Goal: Find specific page/section: Find specific page/section

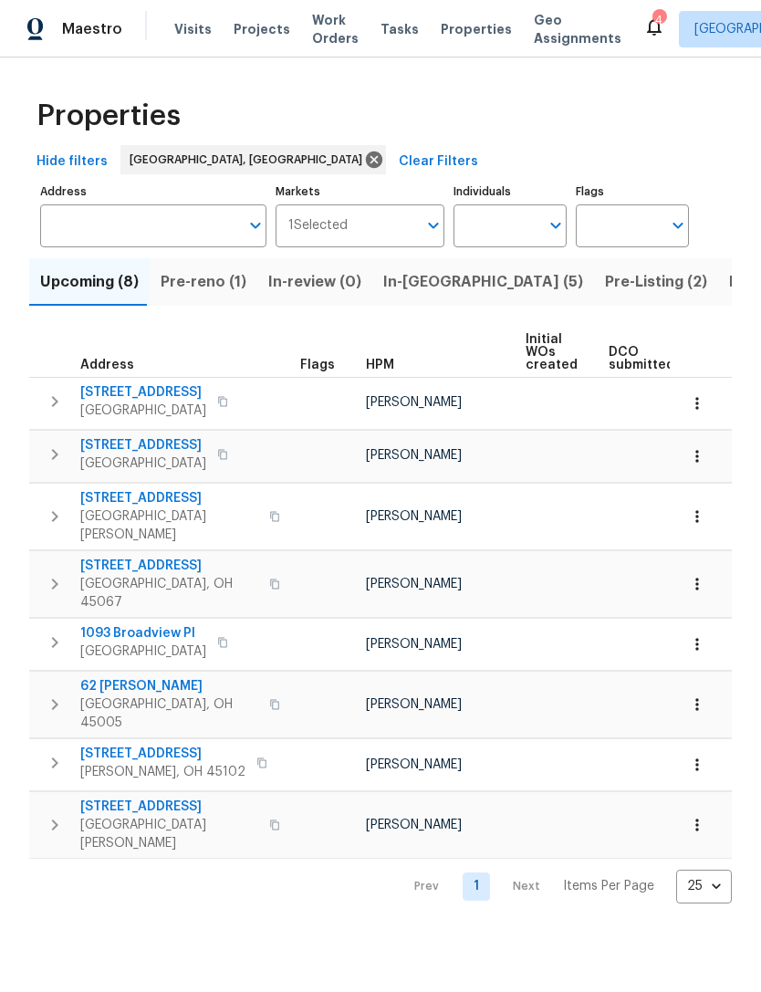
click at [605, 285] on span "Pre-Listing (2)" at bounding box center [656, 282] width 102 height 26
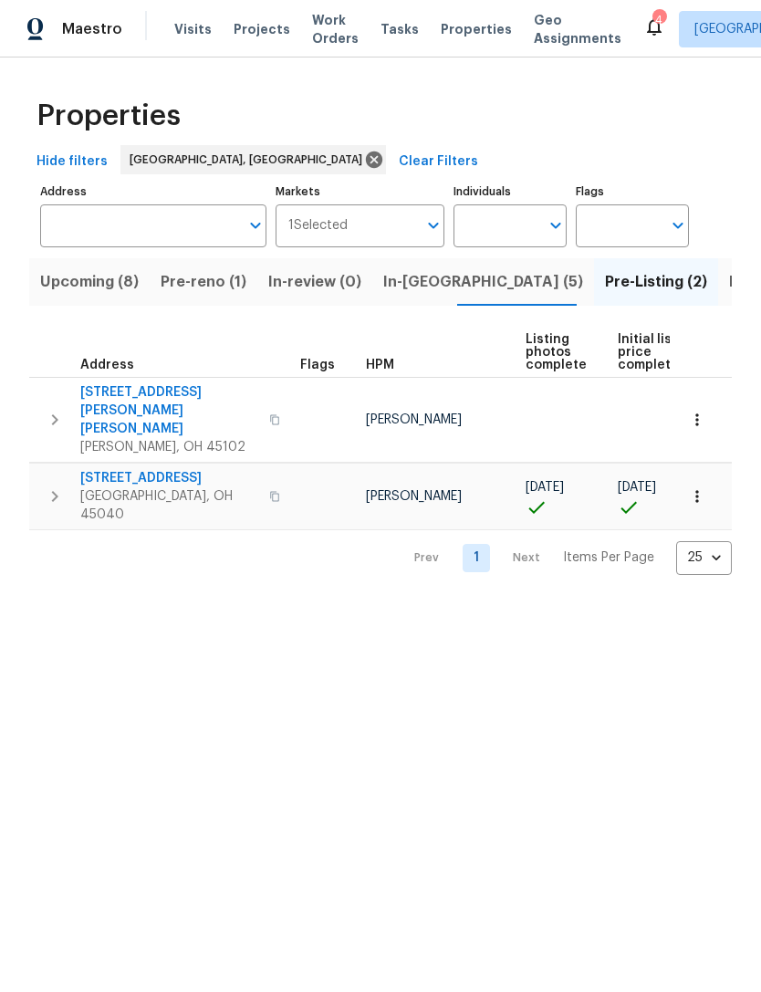
click at [117, 438] on span "Amelia, OH 45102" at bounding box center [169, 447] width 178 height 18
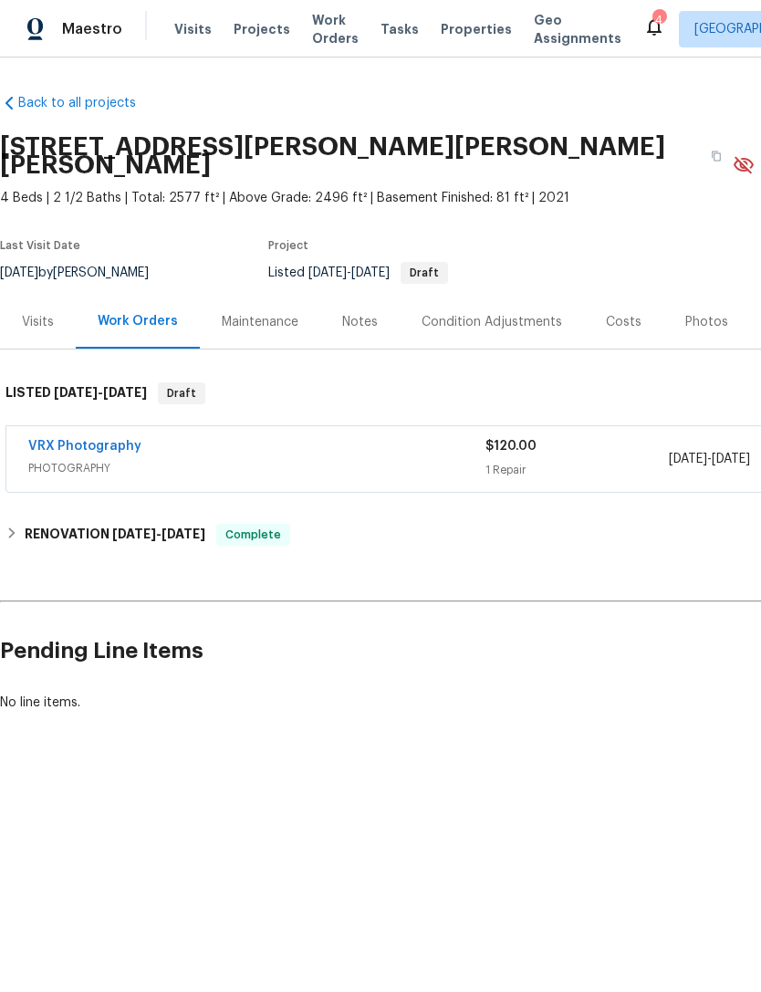
click at [698, 313] on div "Photos" at bounding box center [706, 322] width 43 height 18
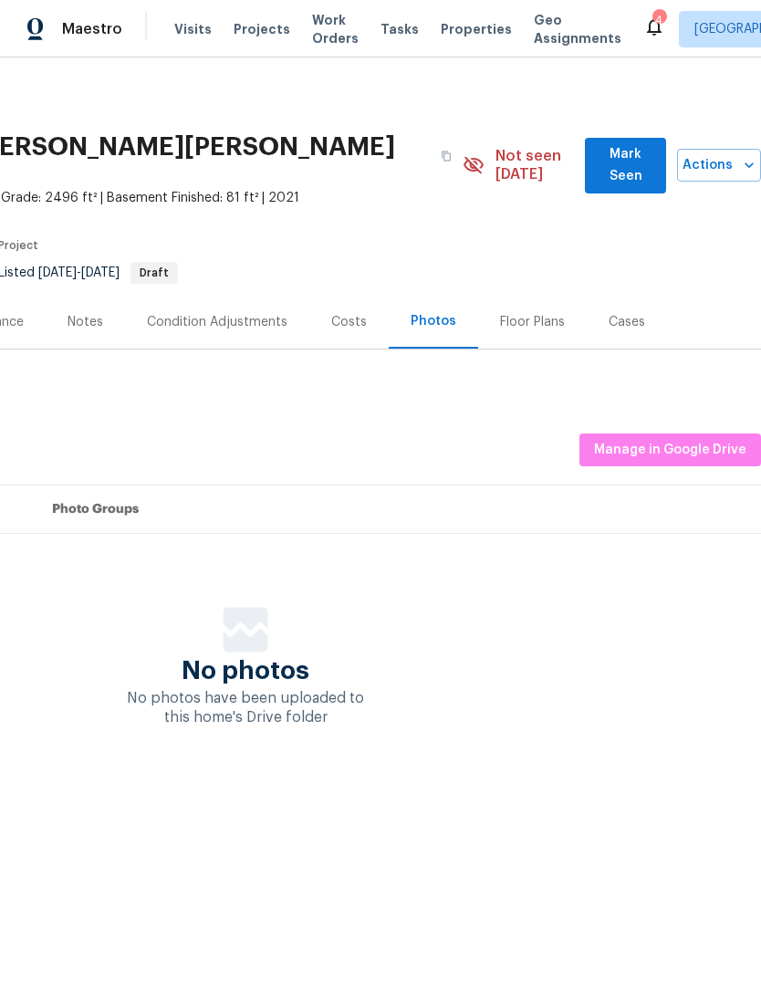
scroll to position [0, 270]
click at [704, 433] on button "Manage in Google Drive" at bounding box center [670, 450] width 182 height 34
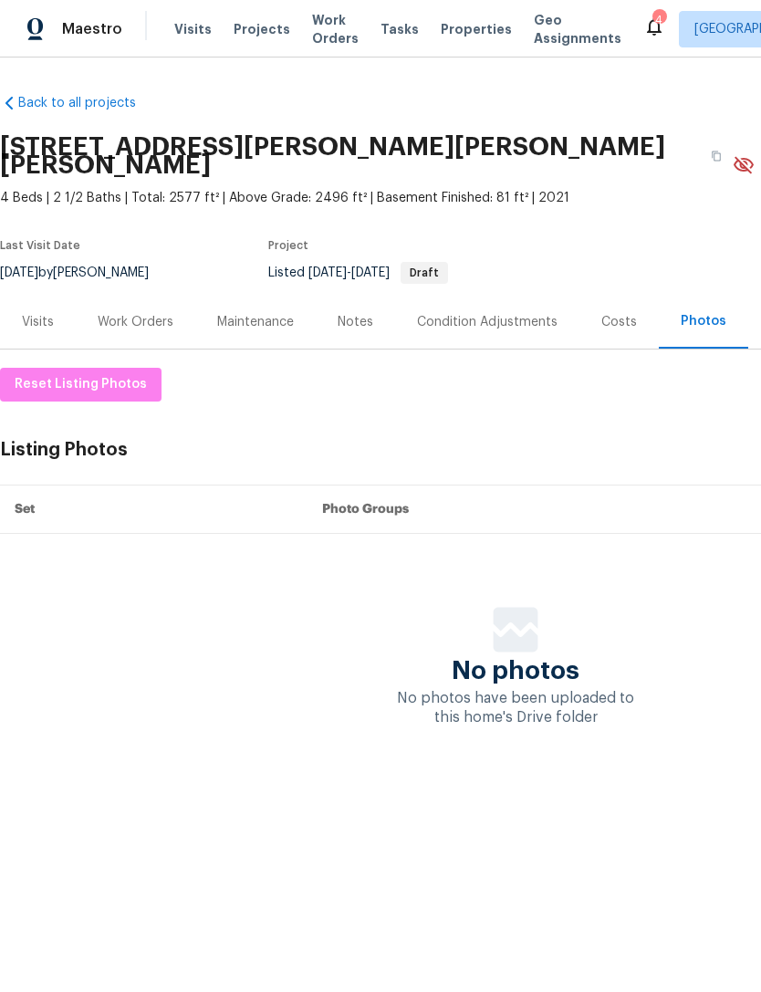
scroll to position [0, 0]
click at [254, 30] on span "Projects" at bounding box center [262, 29] width 57 height 18
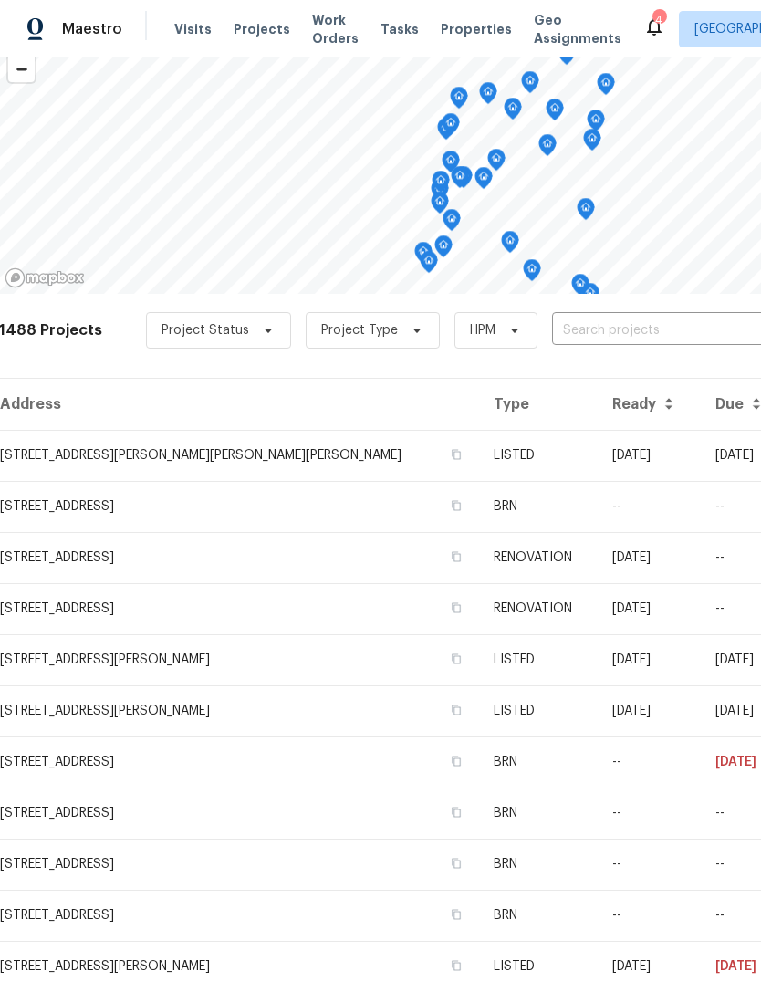
scroll to position [116, 1]
